Goal: Task Accomplishment & Management: Manage account settings

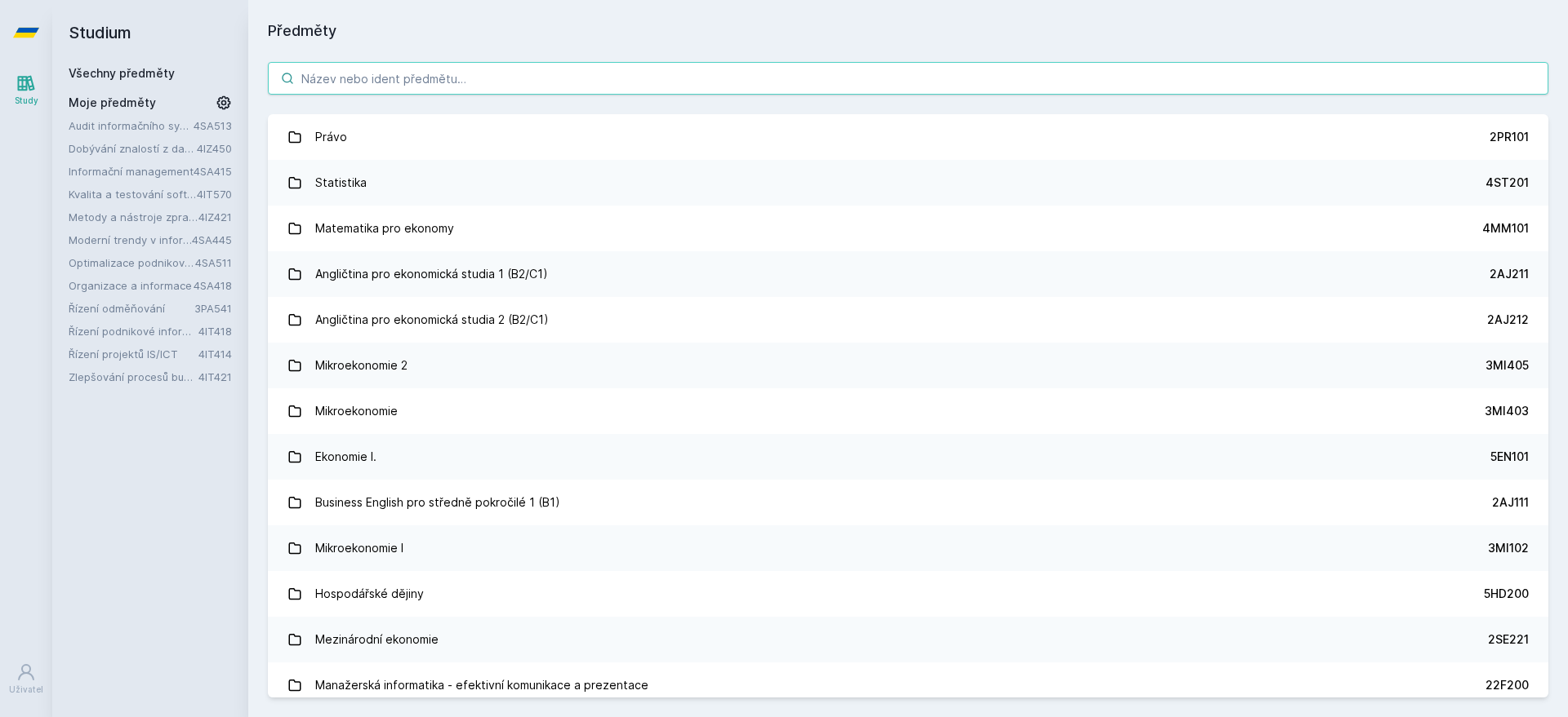
click at [377, 85] on input "search" at bounding box center [908, 79] width 1281 height 33
paste input "3PA546"
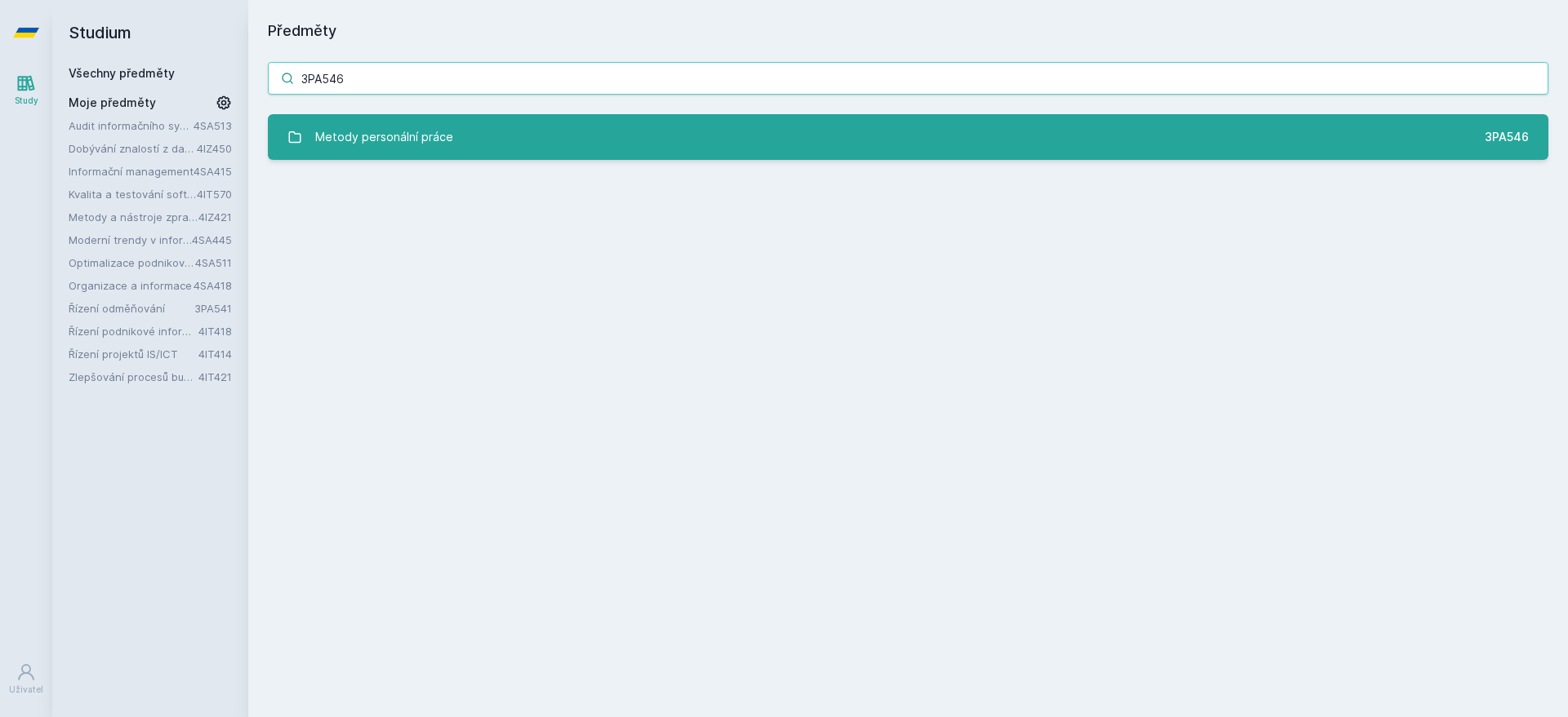
type input "3PA546"
click at [400, 131] on div "Metody personální práce" at bounding box center [384, 137] width 138 height 33
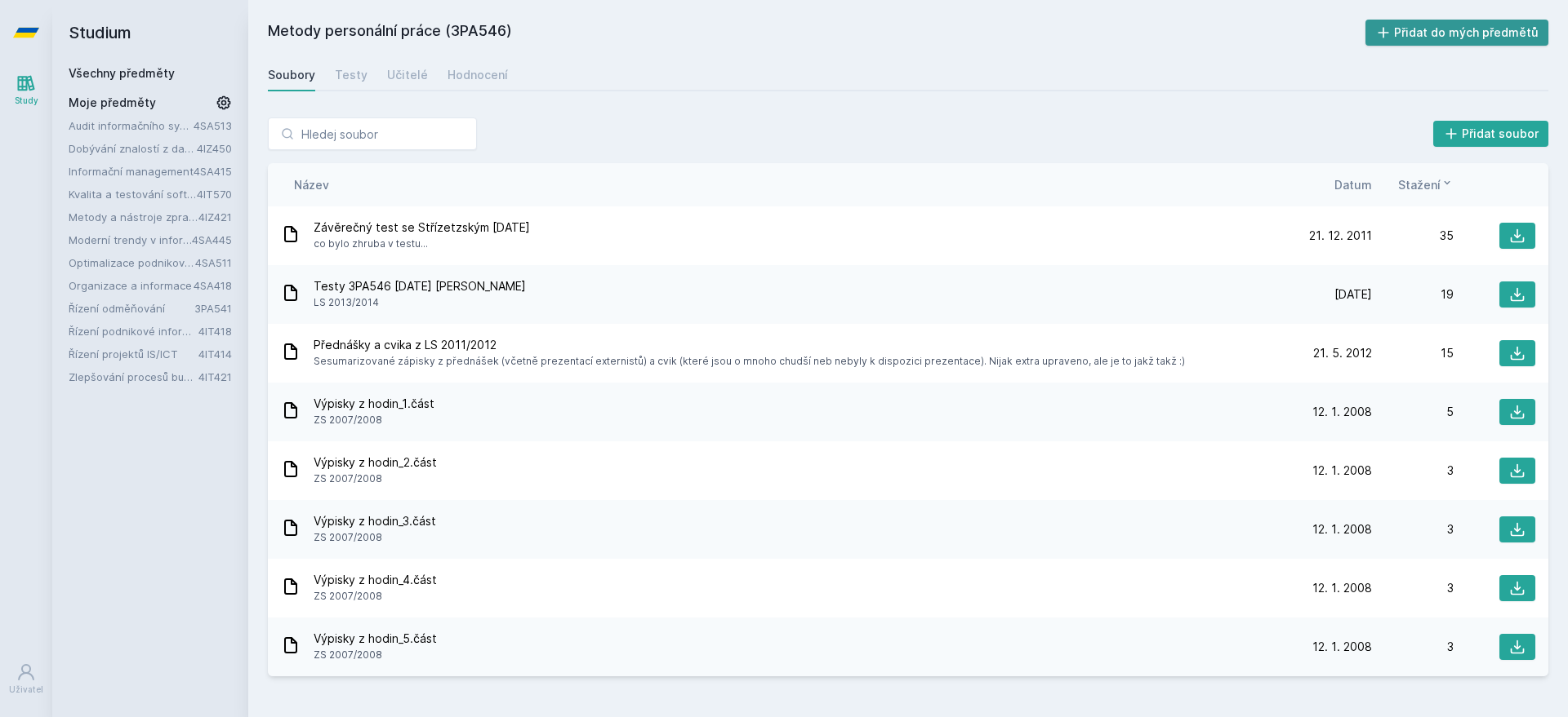
click at [1473, 30] on button "Přidat do mých předmětů" at bounding box center [1456, 32] width 183 height 26
click at [1515, 232] on icon at bounding box center [1517, 236] width 17 height 16
click at [104, 69] on link "Všechny předměty" at bounding box center [121, 73] width 106 height 14
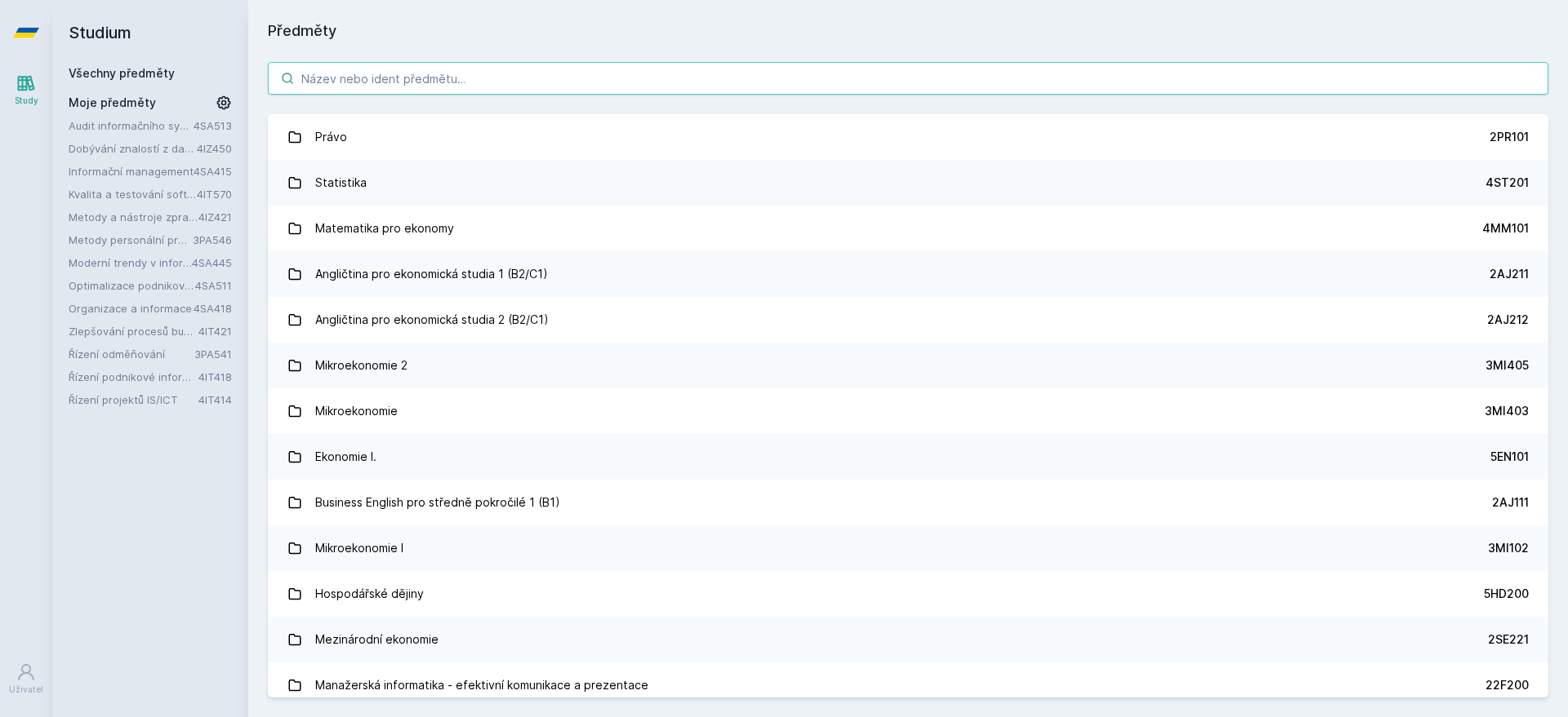
click at [357, 75] on input "search" at bounding box center [908, 79] width 1281 height 33
paste input "3PA542"
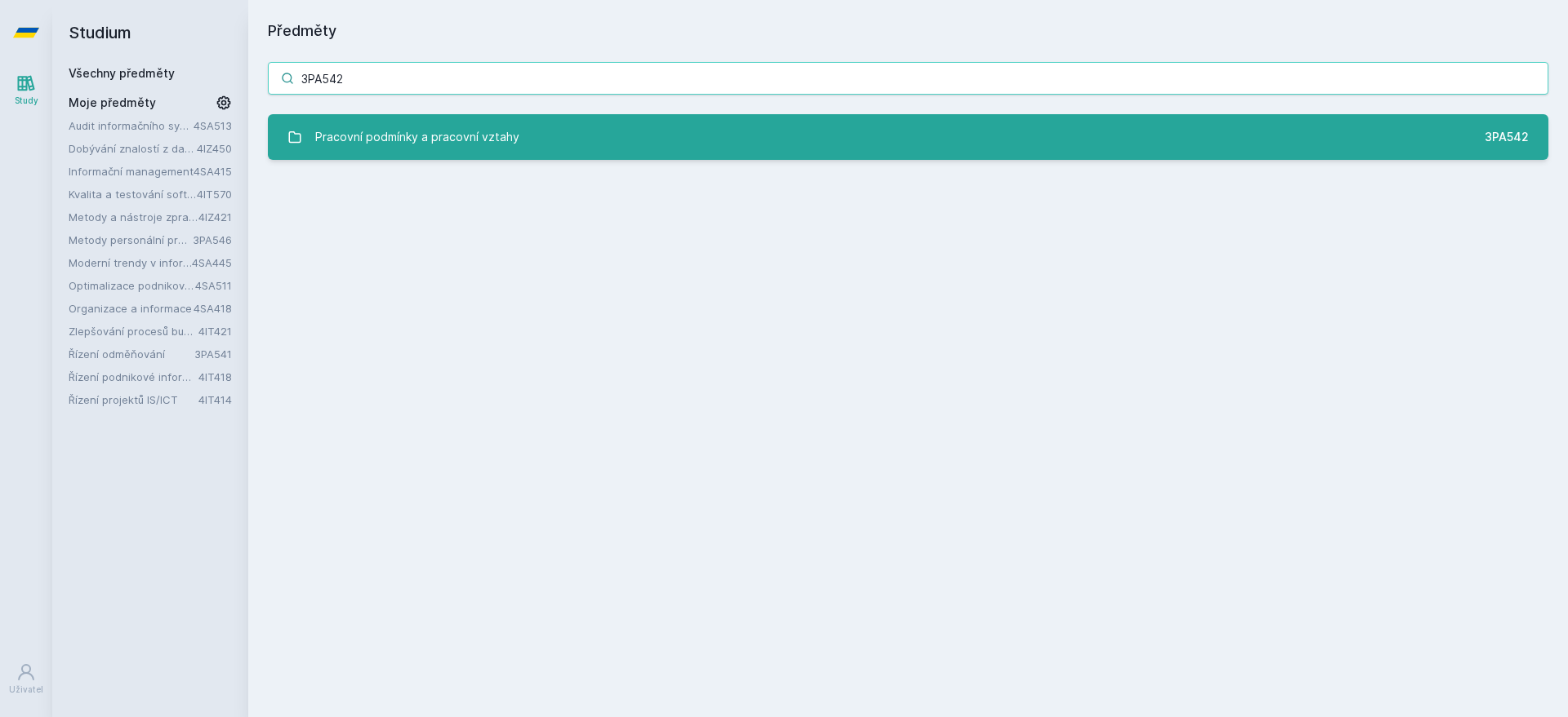
type input "3PA542"
click at [433, 146] on div "Pracovní podmínky a pracovní vztahy" at bounding box center [417, 137] width 204 height 33
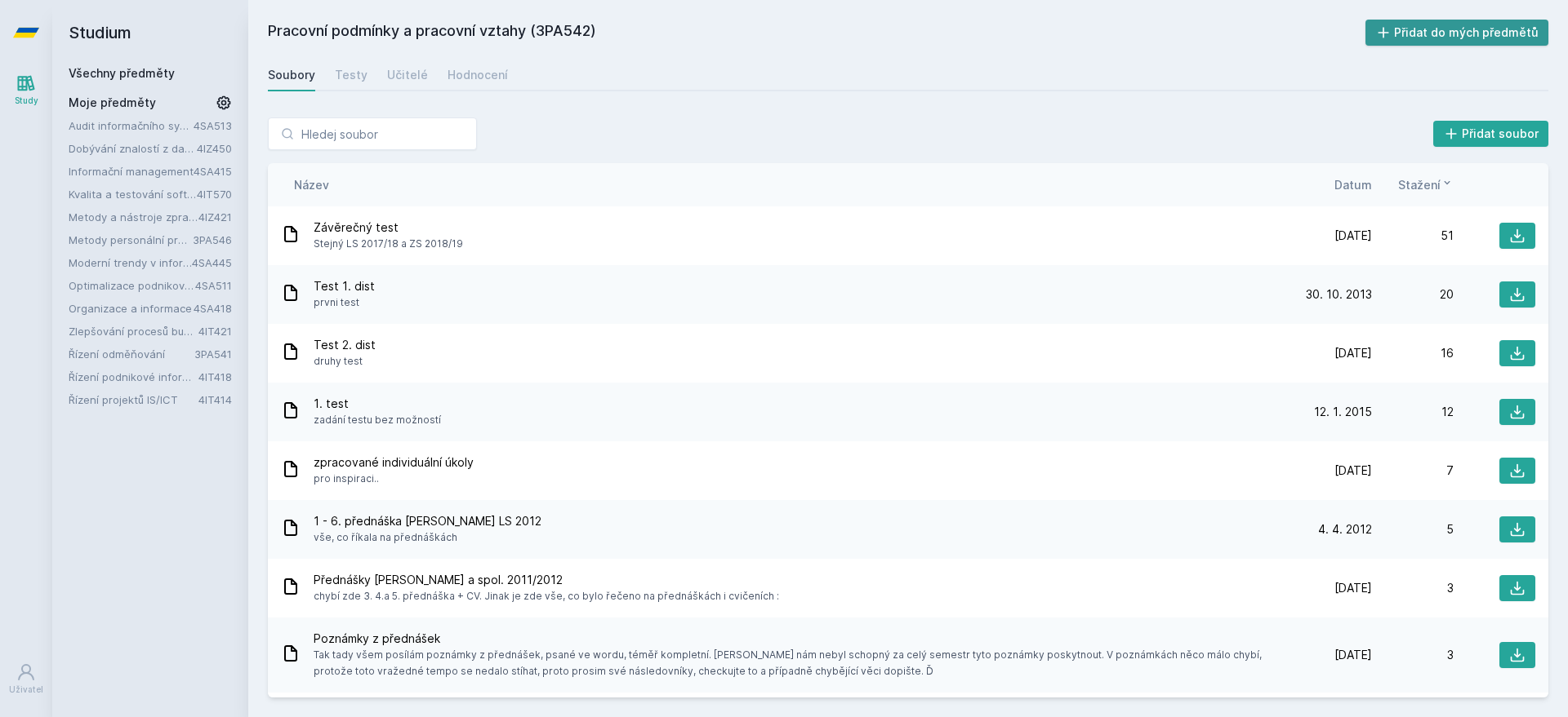
click at [1455, 29] on button "Přidat do mých předmětů" at bounding box center [1456, 32] width 183 height 26
click at [1499, 226] on button at bounding box center [1517, 236] width 36 height 26
click at [137, 66] on link "Všechny předměty" at bounding box center [121, 73] width 106 height 14
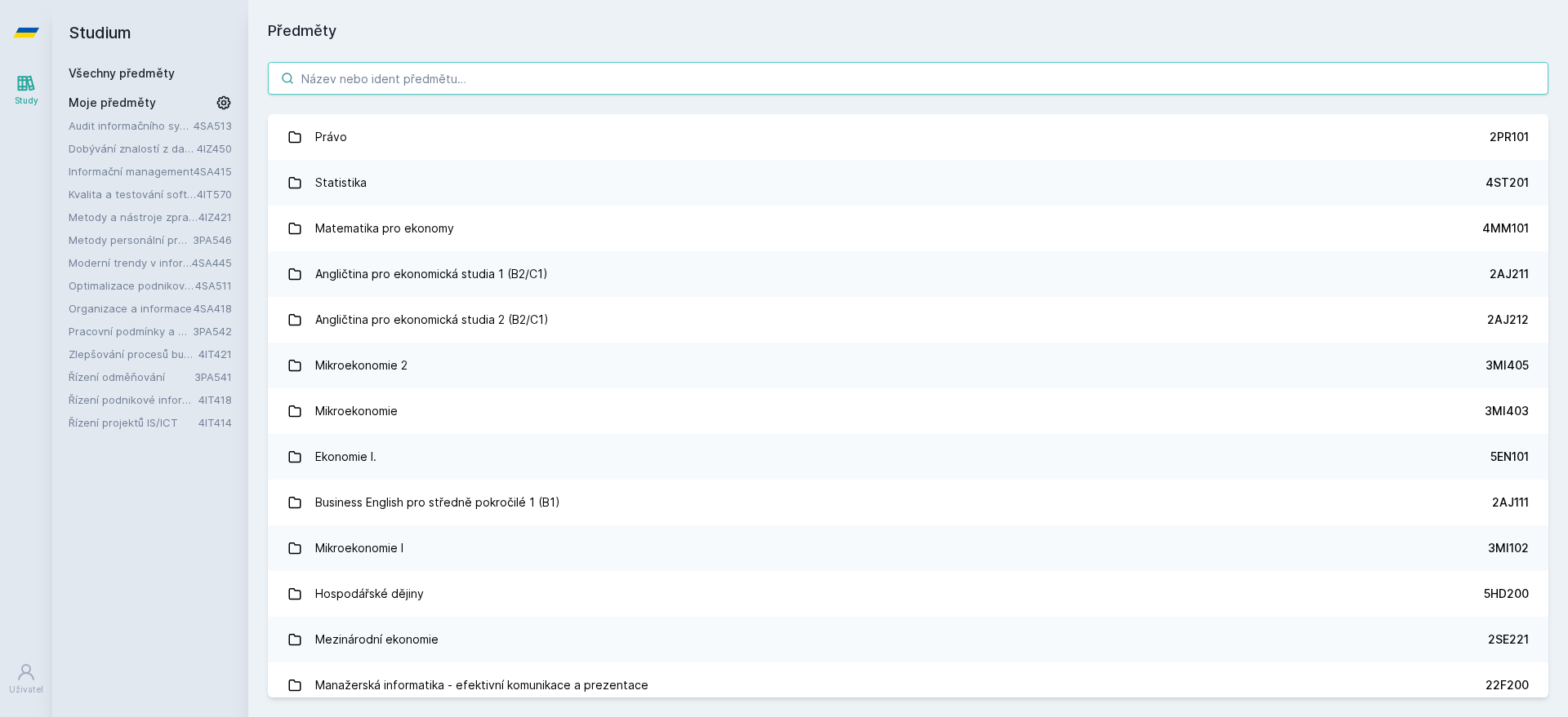
click at [495, 70] on input "search" at bounding box center [908, 79] width 1281 height 33
paste input "3PA545"
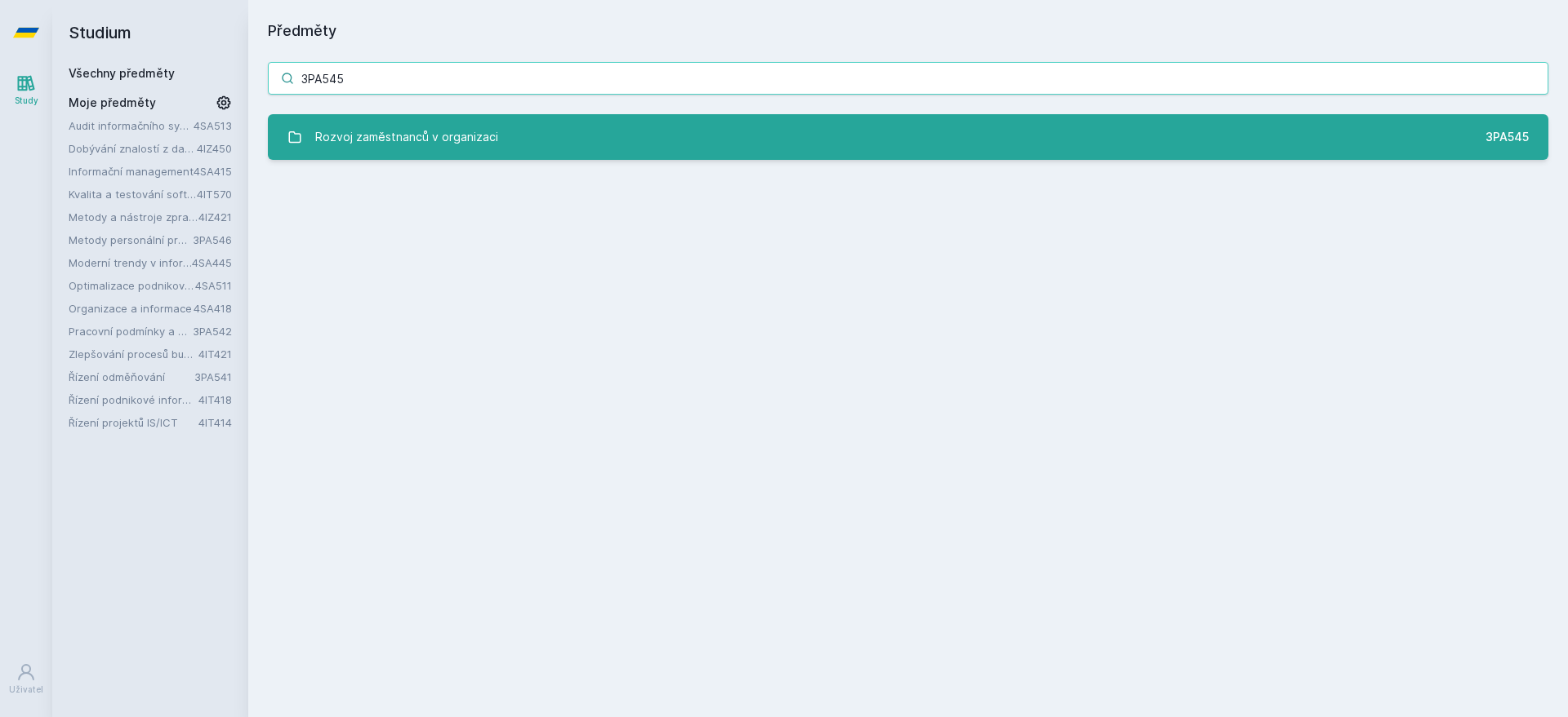
type input "3PA545"
click at [1496, 131] on div "3PA545" at bounding box center [1507, 137] width 44 height 16
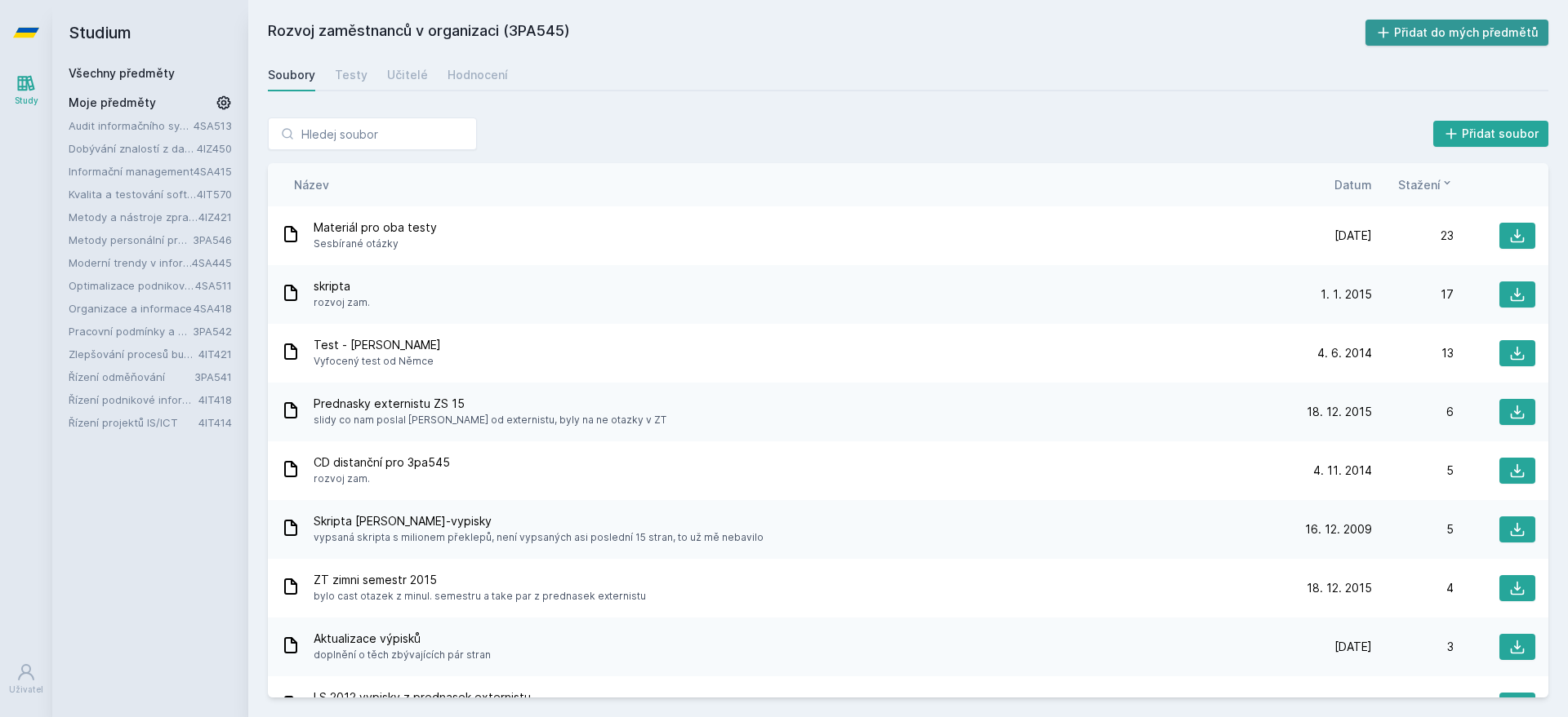
click at [1469, 28] on button "Přidat do mých předmětů" at bounding box center [1456, 32] width 183 height 26
click at [1512, 230] on icon at bounding box center [1517, 236] width 17 height 16
click at [142, 67] on link "Všechny předměty" at bounding box center [121, 73] width 106 height 14
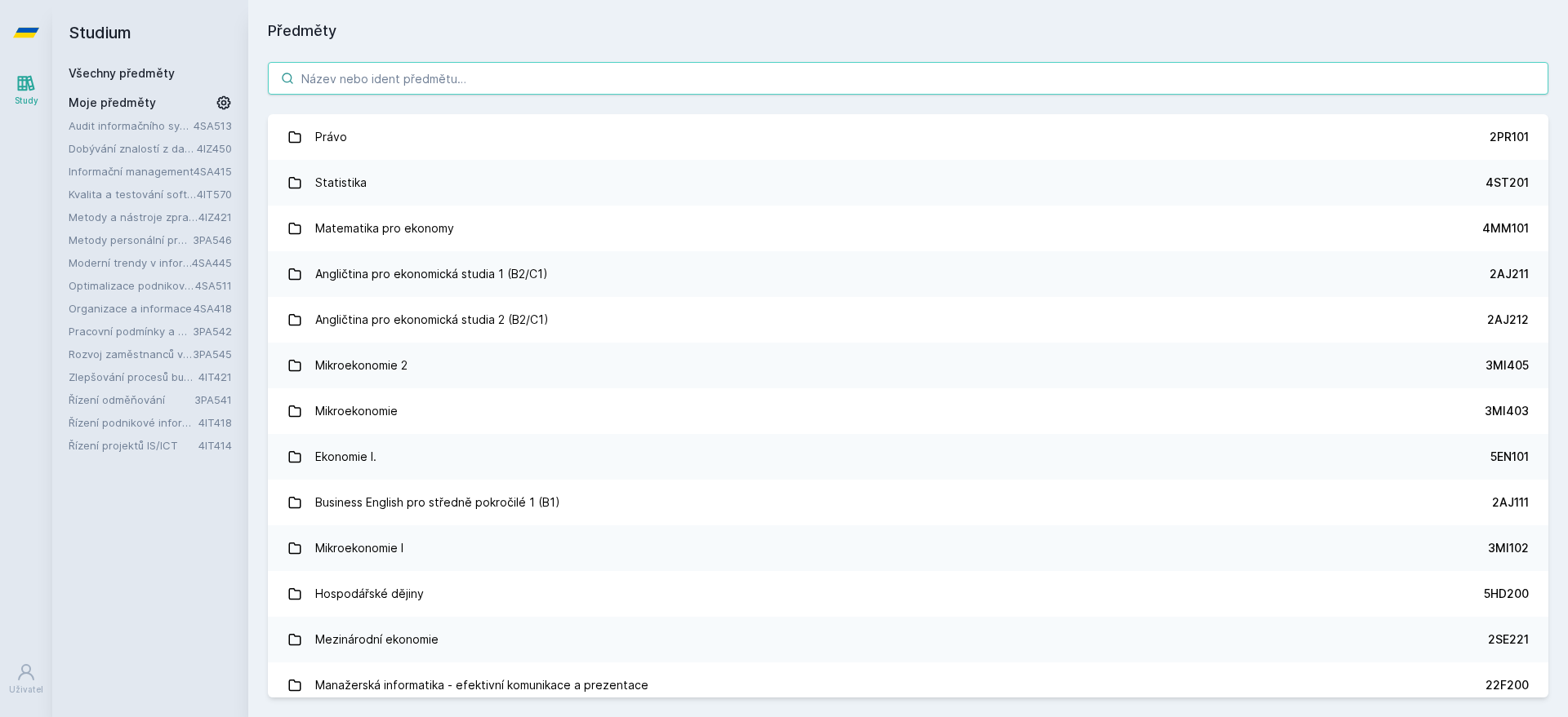
click at [414, 70] on input "search" at bounding box center [908, 79] width 1281 height 33
paste input "3PA523"
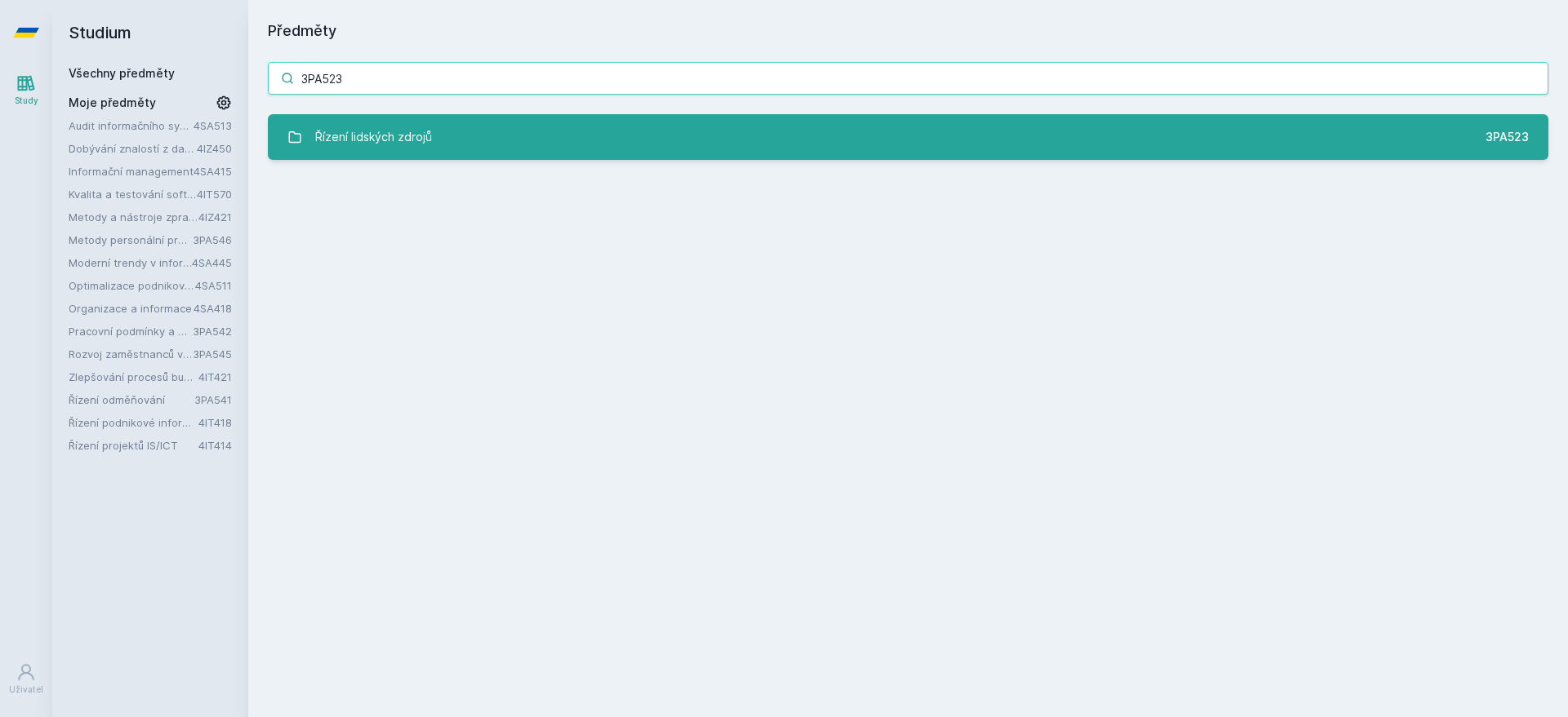
type input "3PA523"
click at [1307, 134] on link "Řízení lidských zdrojů 3PA523" at bounding box center [908, 137] width 1281 height 46
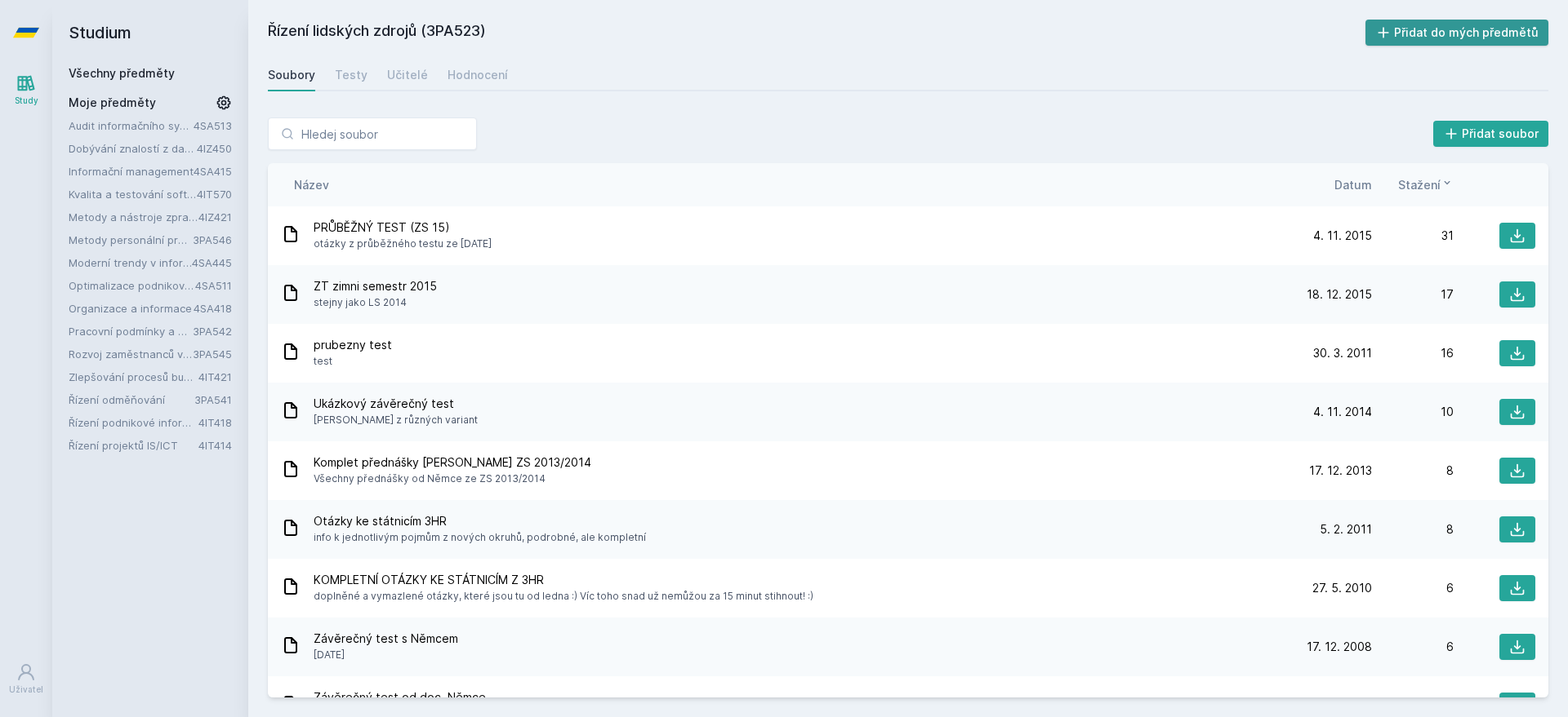
click at [1442, 33] on button "Přidat do mých předmětů" at bounding box center [1456, 32] width 183 height 26
click at [136, 69] on link "Všechny předměty" at bounding box center [121, 73] width 106 height 14
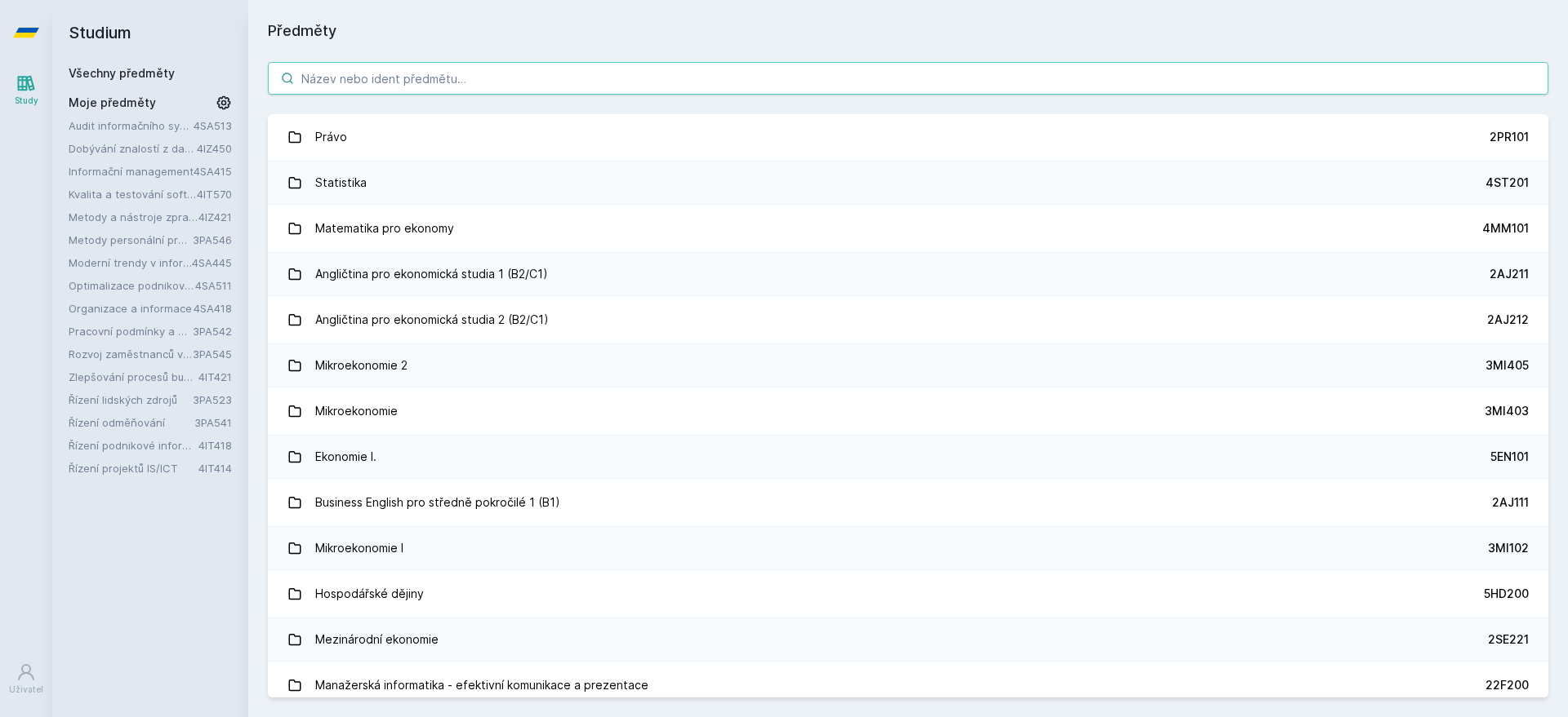
click at [379, 77] on input "search" at bounding box center [908, 79] width 1281 height 33
paste input "3PA541"
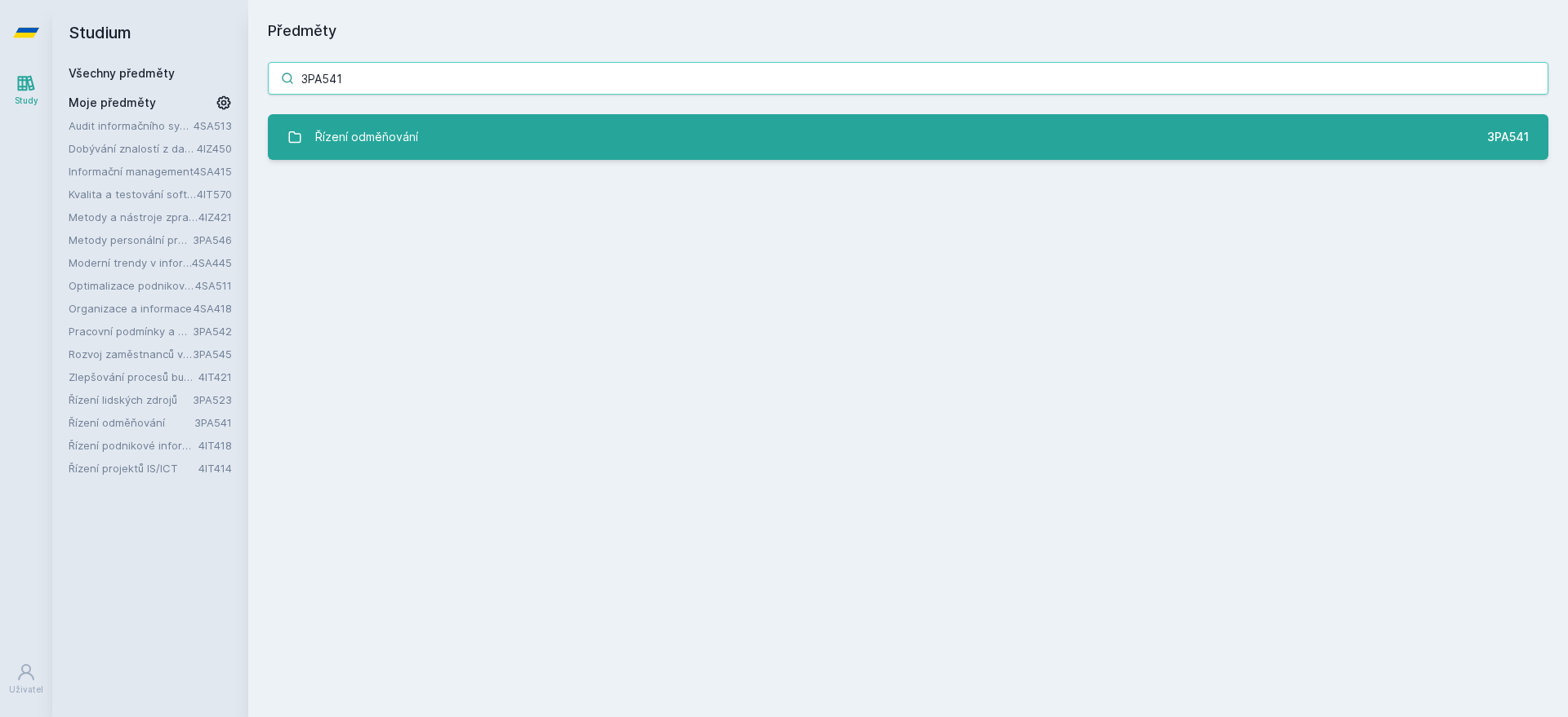
type input "3PA541"
click at [1512, 129] on div "3PA541" at bounding box center [1508, 137] width 42 height 16
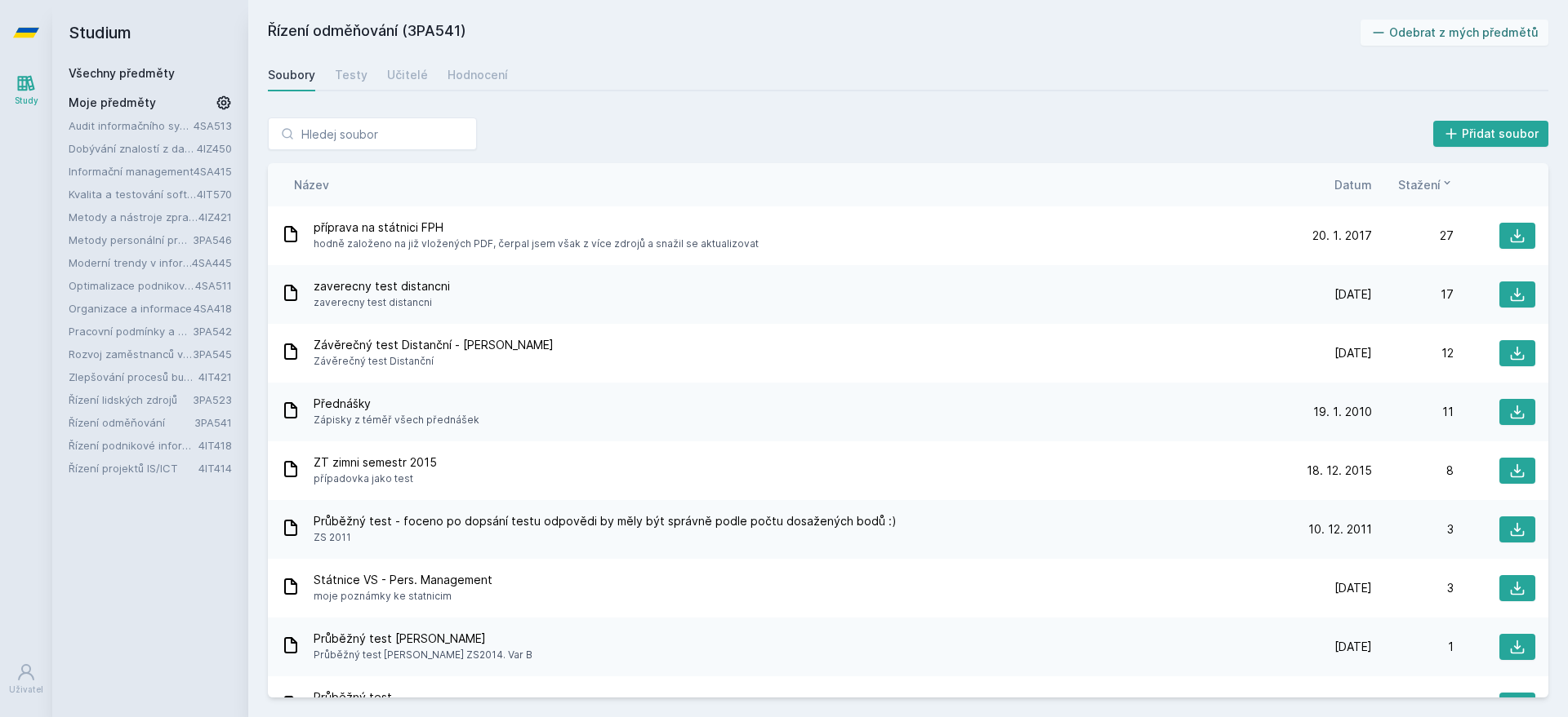
click at [124, 78] on link "Všechny předměty" at bounding box center [121, 73] width 106 height 14
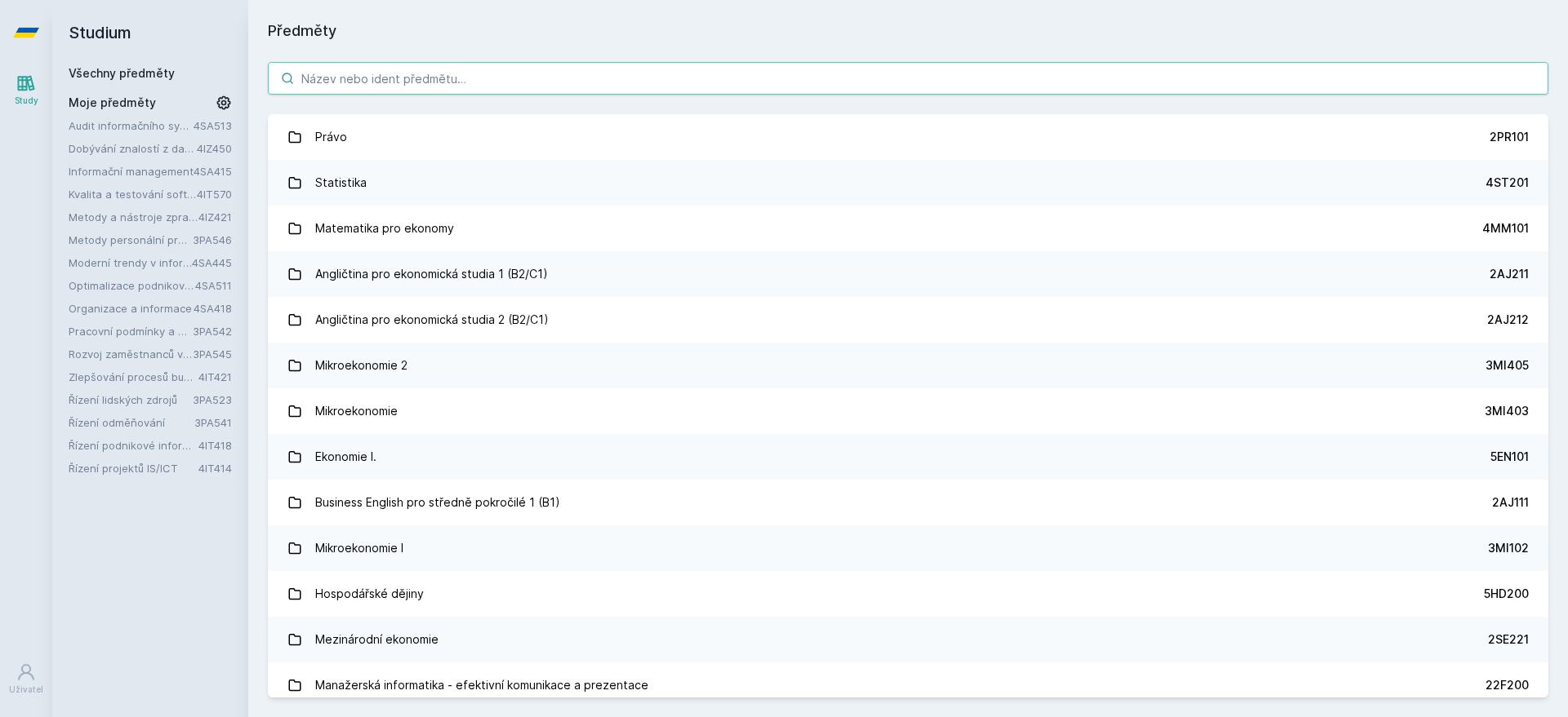
click at [708, 84] on input "search" at bounding box center [908, 79] width 1281 height 33
paste input "4IT485"
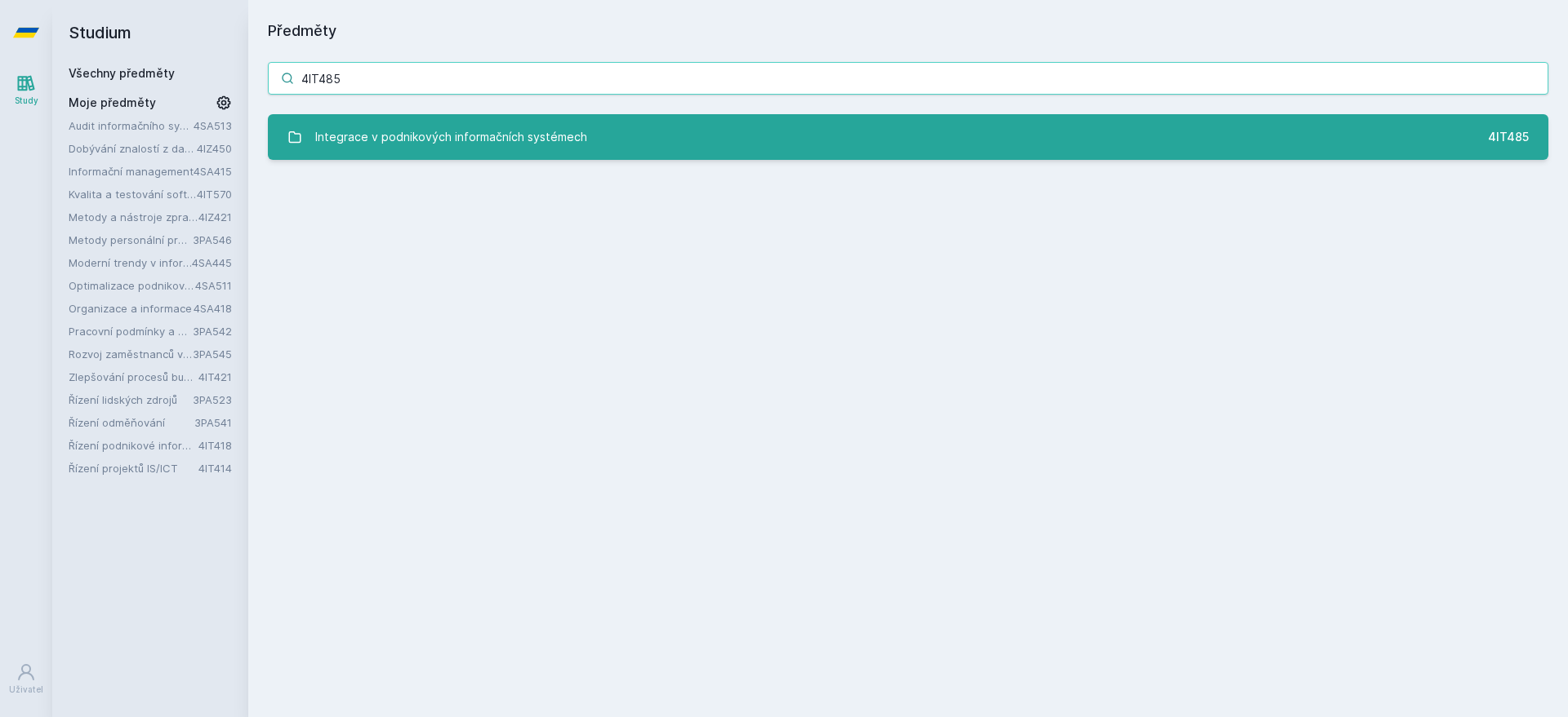
type input "4IT485"
click at [724, 139] on link "Integrace v podnikových informačních systémech 4IT485" at bounding box center [908, 137] width 1281 height 46
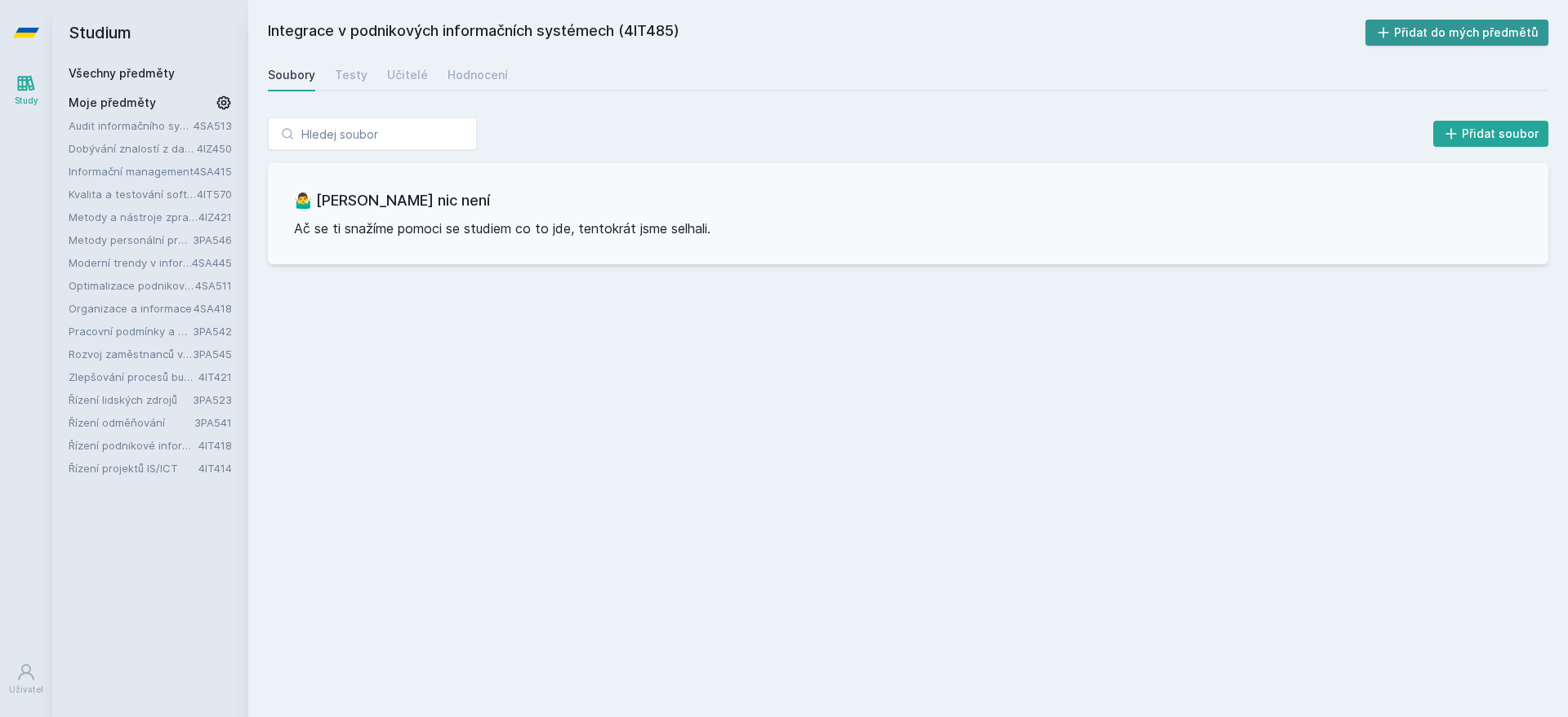
click at [1482, 38] on button "Přidat do mých předmětů" at bounding box center [1456, 32] width 183 height 26
